Goal: Transaction & Acquisition: Download file/media

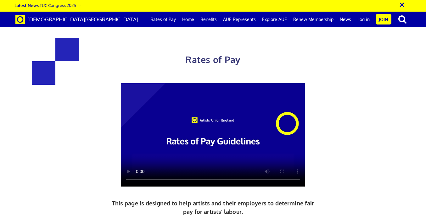
scroll to position [1348, 0]
click at [167, 17] on link "Rates of Pay" at bounding box center [163, 20] width 32 height 16
